Goal: Task Accomplishment & Management: Complete application form

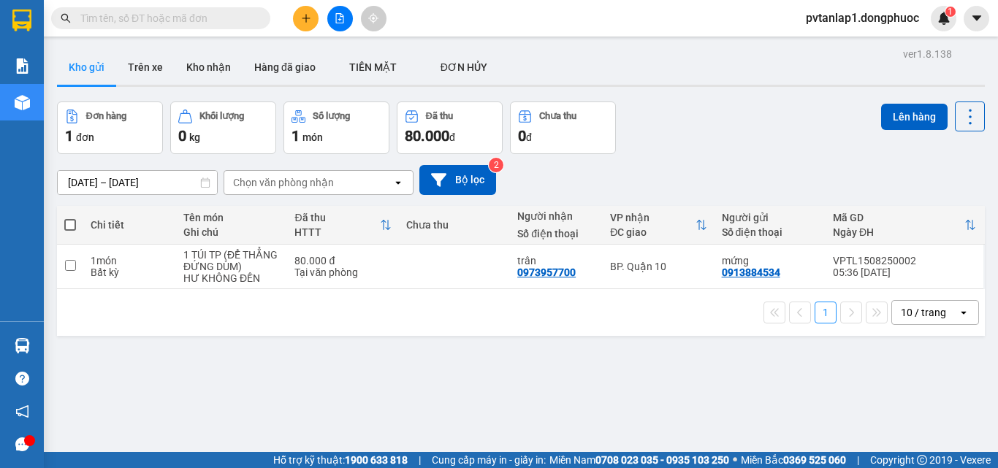
click at [308, 18] on icon "plus" at bounding box center [306, 18] width 8 height 1
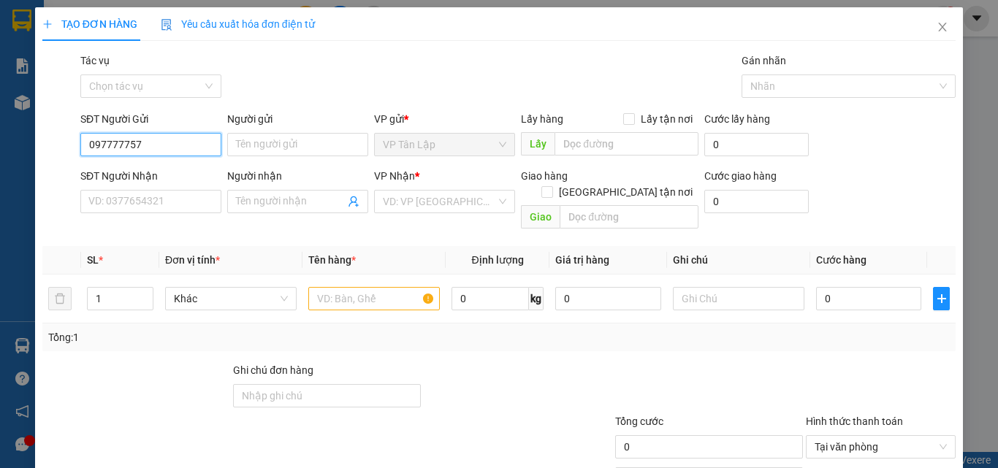
click at [126, 149] on input "097777757" at bounding box center [150, 144] width 141 height 23
click at [160, 147] on input "0977777757" at bounding box center [150, 144] width 141 height 23
type input "0977777757"
click at [169, 175] on div "0977777757 - ĐĂNG" at bounding box center [149, 174] width 122 height 16
type input "ĐĂNG"
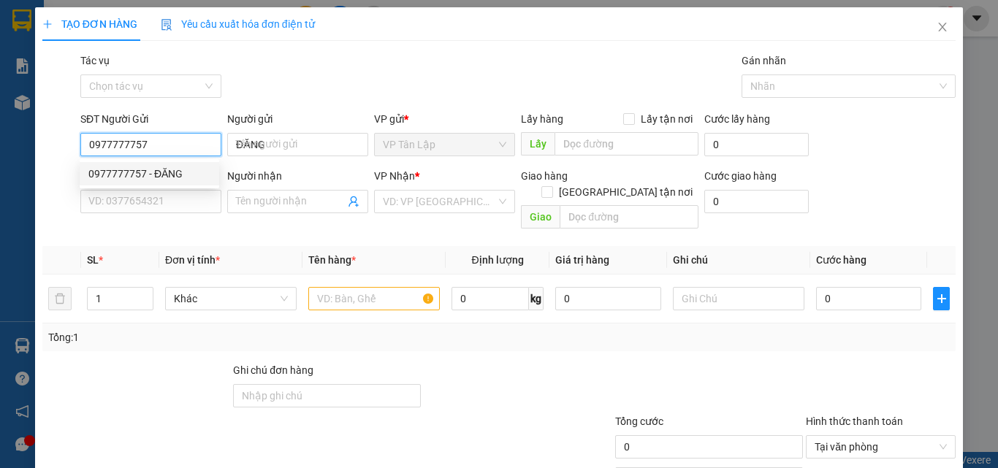
type input "0945867988"
type input "HÀ"
type input "30.000"
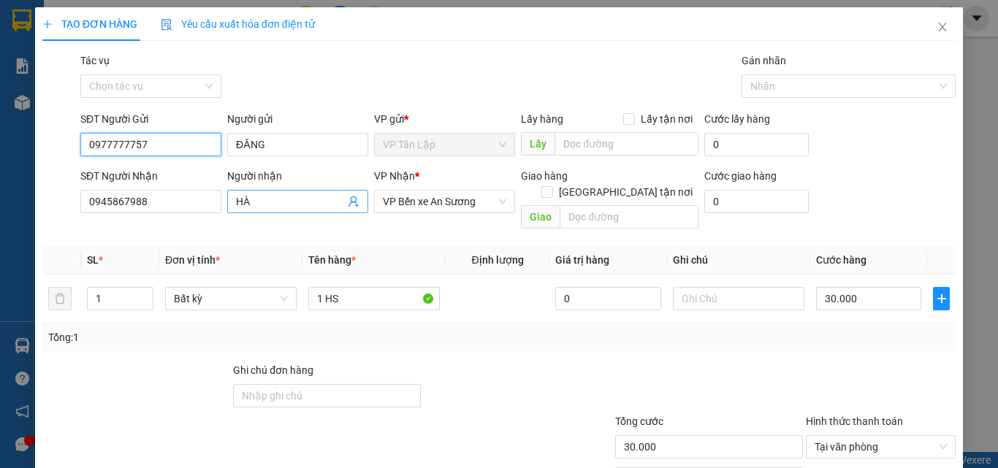
type input "0977777757"
click at [307, 201] on input "HÀ" at bounding box center [290, 202] width 109 height 16
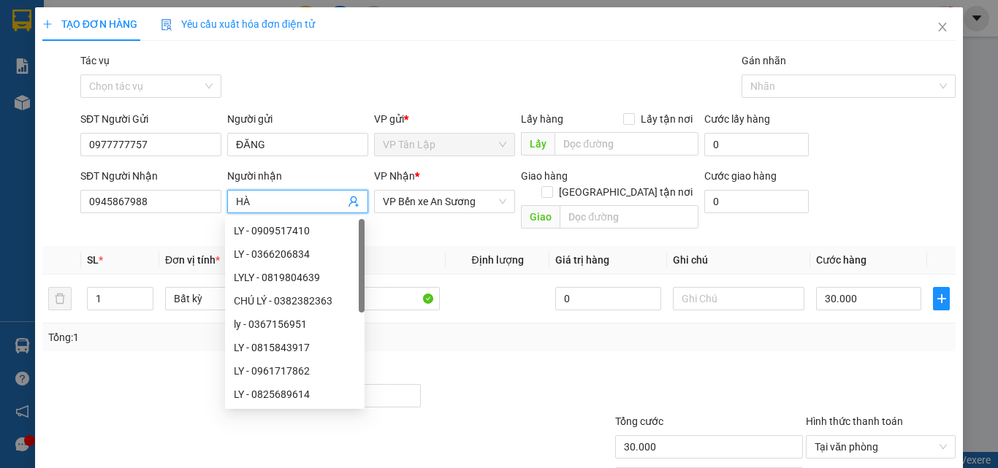
type input "H"
click at [175, 201] on input "0945867988" at bounding box center [150, 201] width 141 height 23
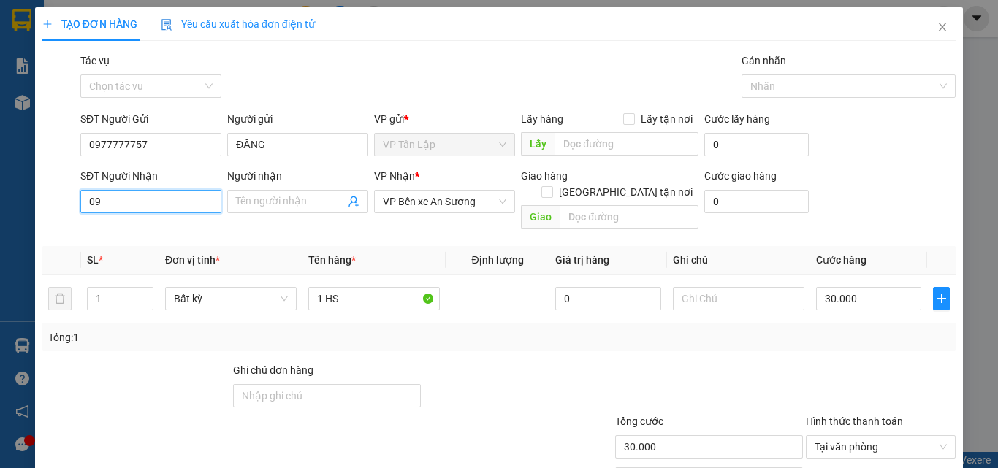
type input "0"
type input "0931238884"
click at [293, 197] on input "Người nhận" at bounding box center [290, 202] width 109 height 16
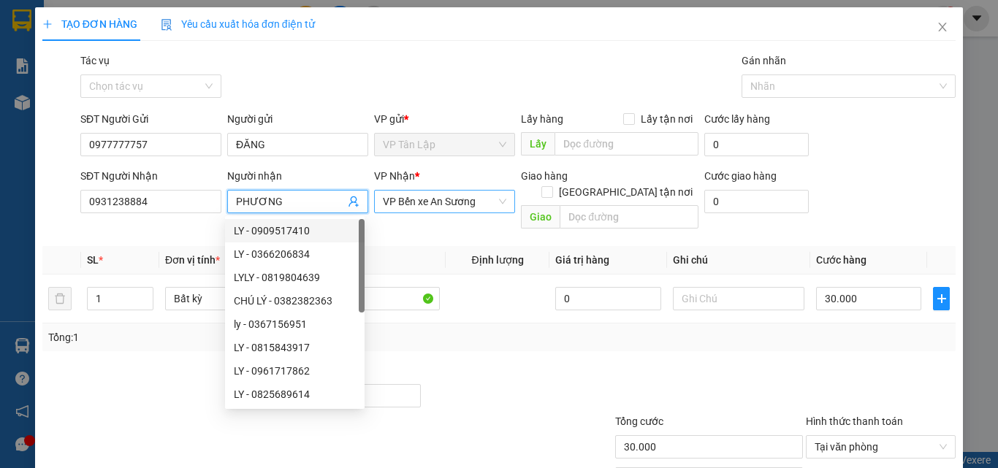
click at [481, 210] on span "VP Bến xe An Sương" at bounding box center [444, 202] width 123 height 22
type input "PHƯƠNG"
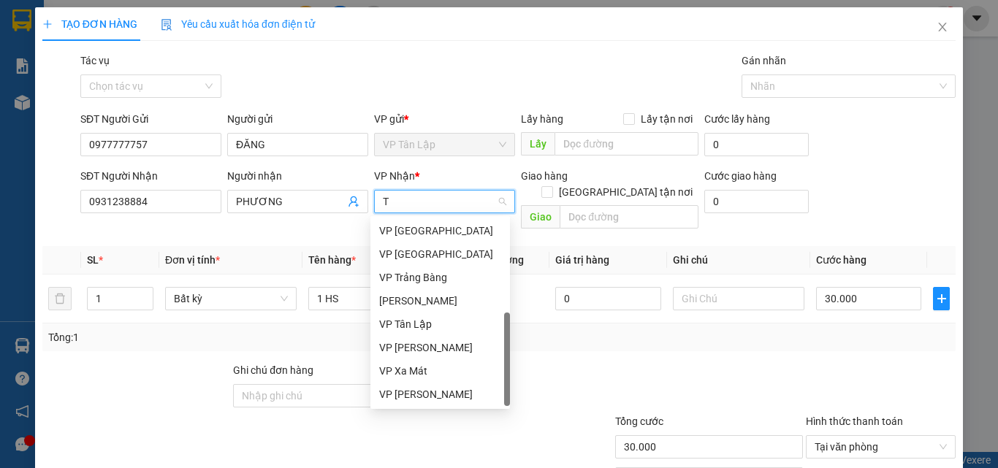
scroll to position [47, 0]
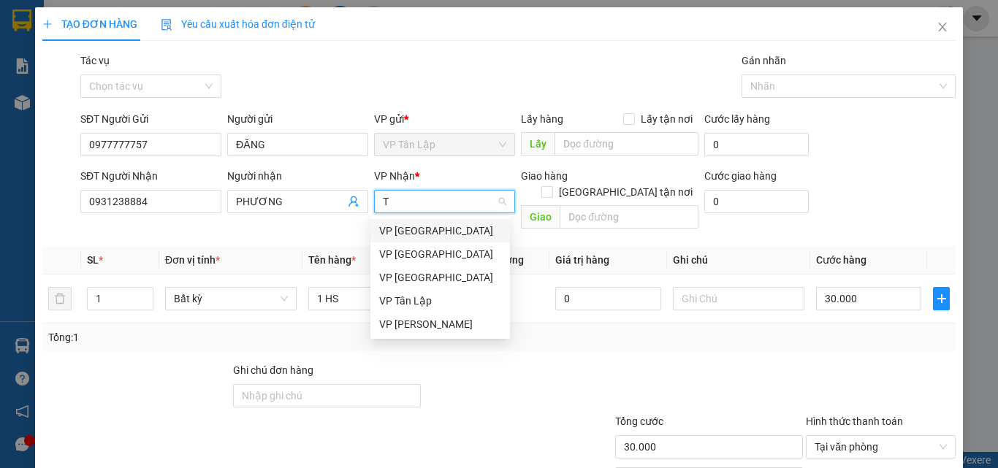
type input "TA"
click at [425, 237] on div "VP [GEOGRAPHIC_DATA]" at bounding box center [440, 231] width 122 height 16
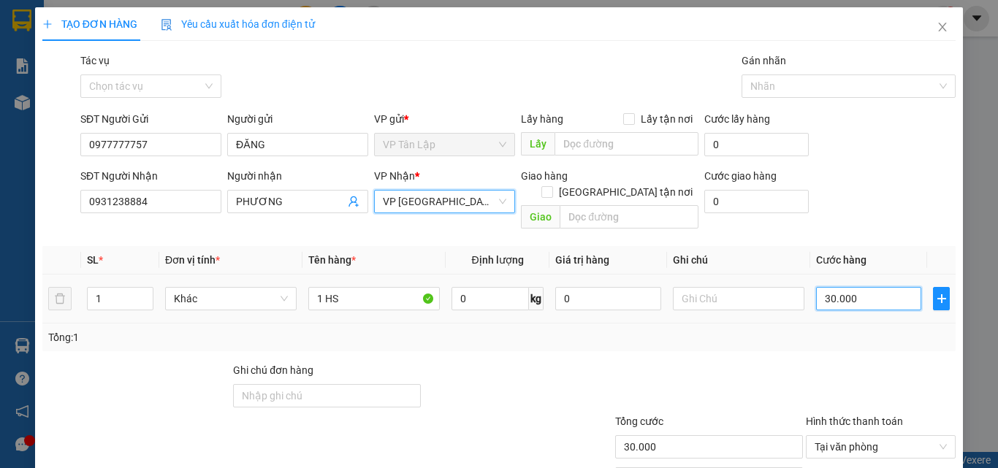
click at [877, 289] on input "30.000" at bounding box center [868, 298] width 105 height 23
type input "2"
type input "25"
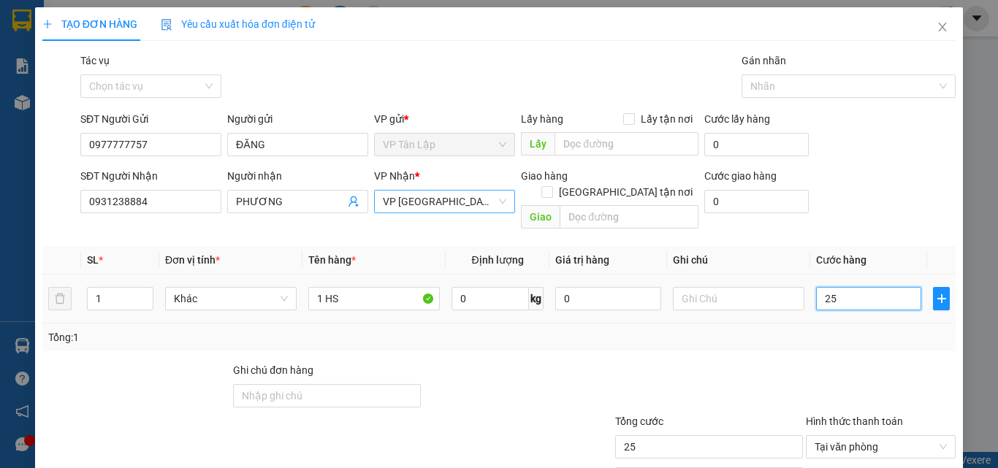
type input "250"
type input "2.500"
type input "25.000"
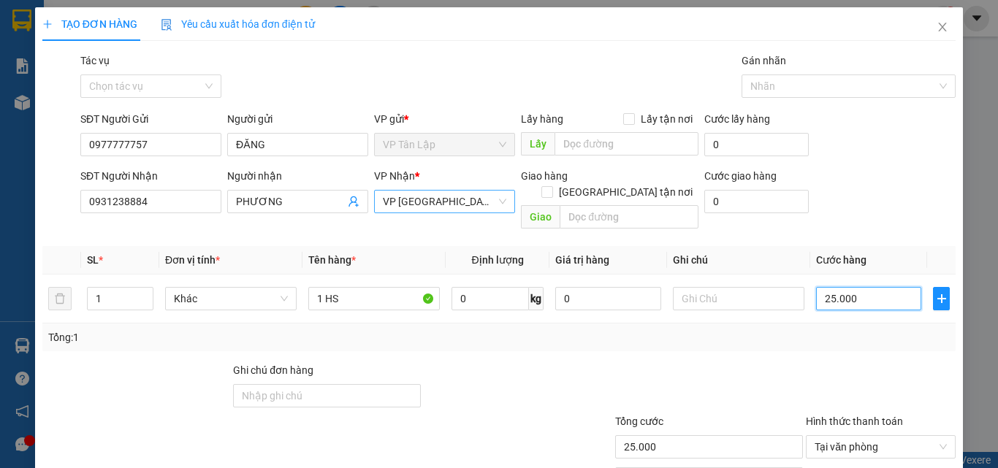
type input "25.000"
click at [859, 336] on div "Transit Pickup Surcharge Ids Transit Deliver Surcharge Ids Transit Deliver Surc…" at bounding box center [498, 291] width 913 height 476
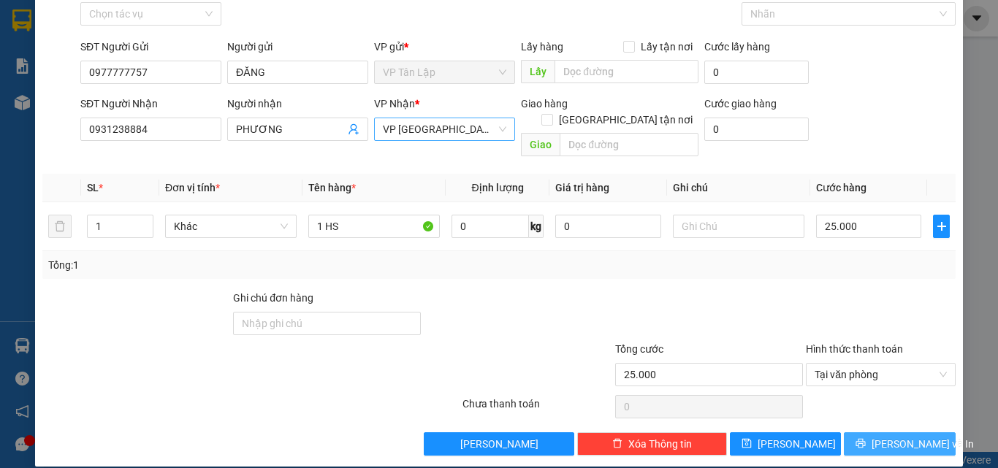
click at [890, 436] on span "[PERSON_NAME] và In" at bounding box center [922, 444] width 102 height 16
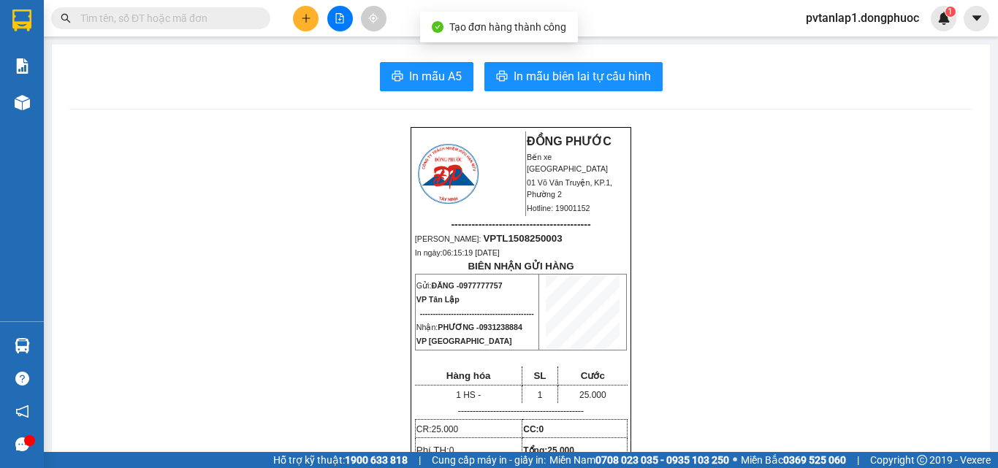
click at [652, 77] on button "In mẫu biên lai tự cấu hình" at bounding box center [573, 76] width 178 height 29
